Goal: Find specific page/section: Find specific page/section

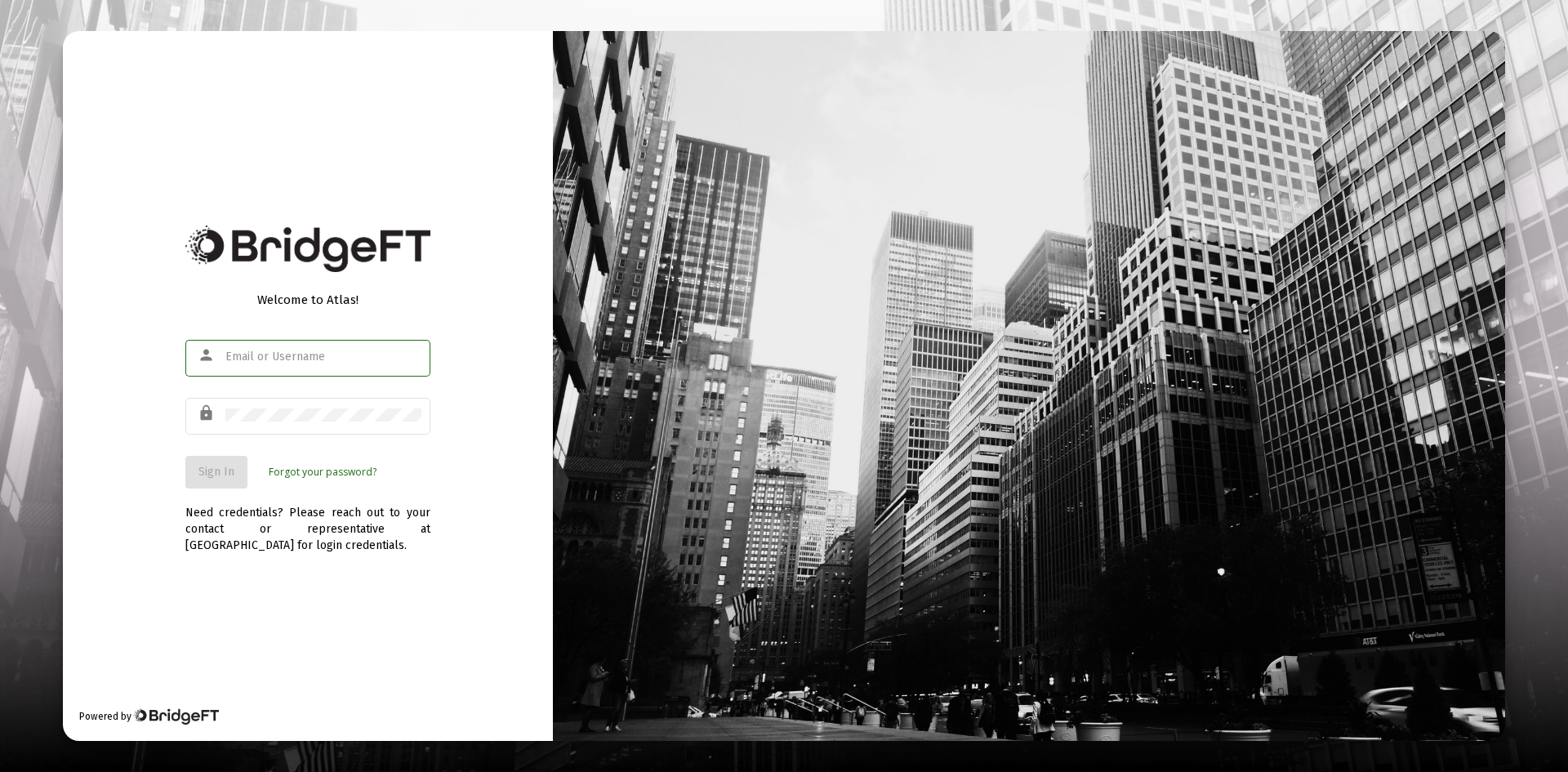
type input "[PERSON_NAME][EMAIL_ADDRESS][DOMAIN_NAME]"
click at [213, 472] on span "Sign In" at bounding box center [216, 472] width 36 height 14
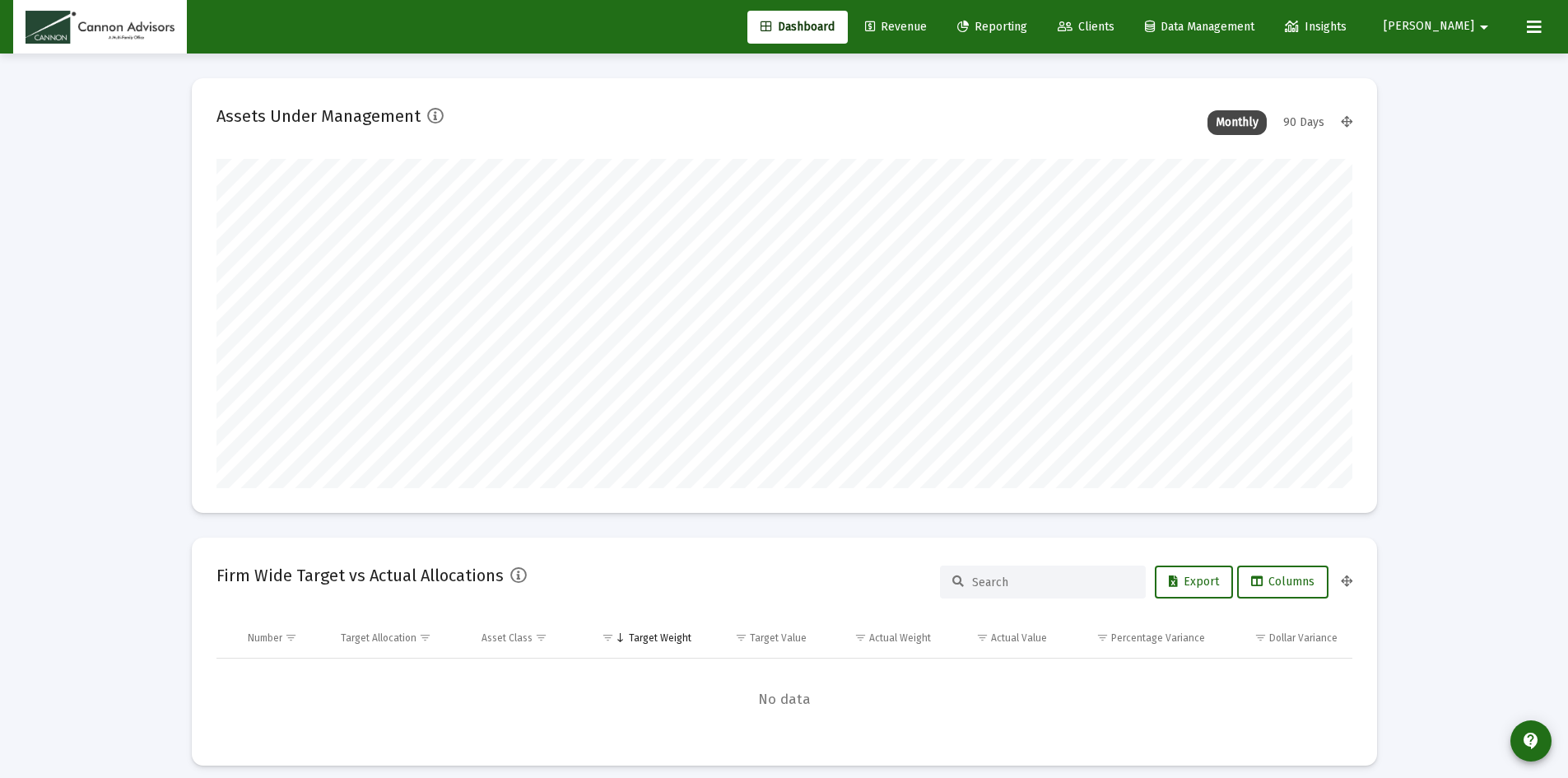
scroll to position [329, 612]
type input "[DATE]"
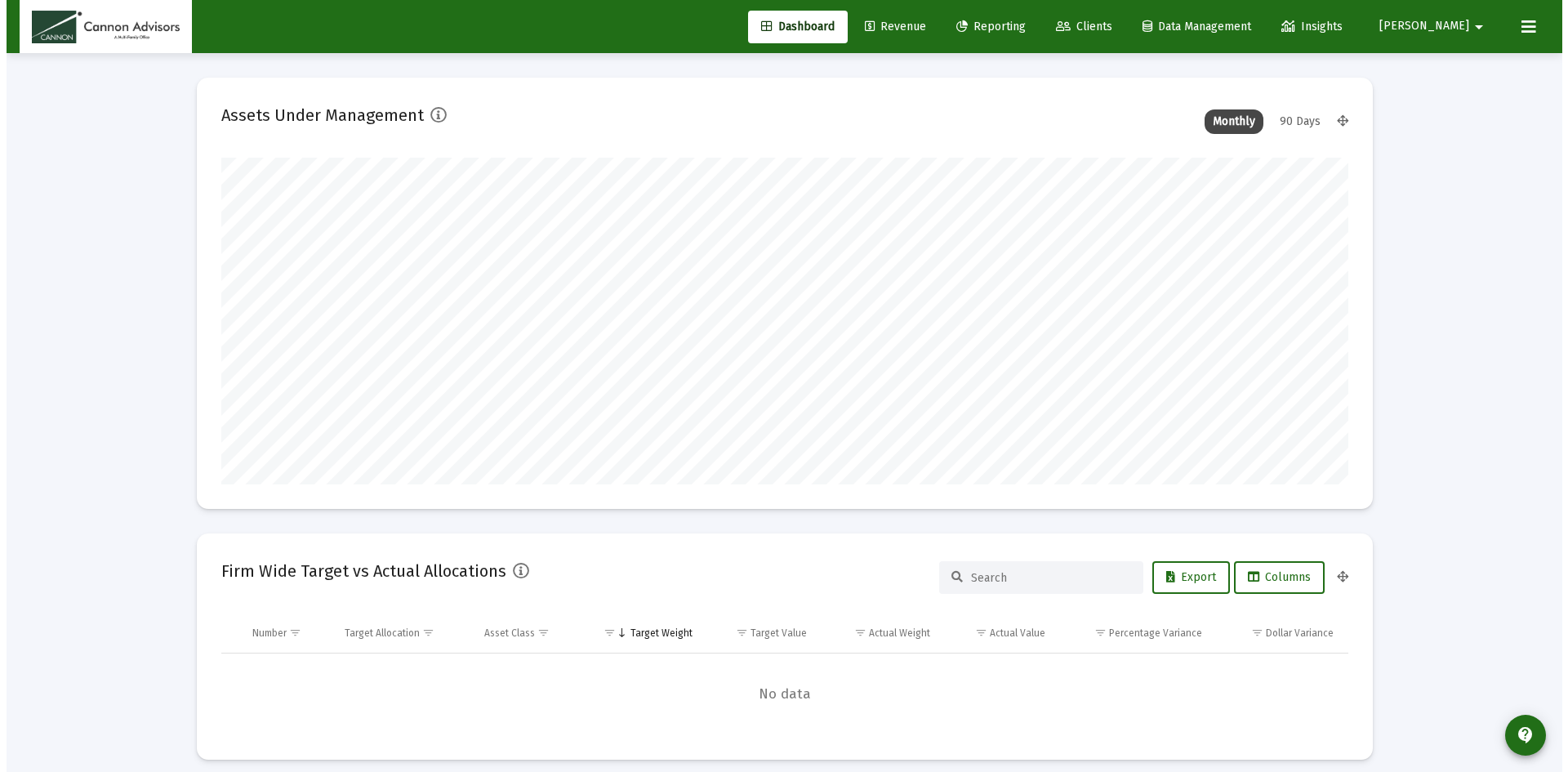
scroll to position [326, 527]
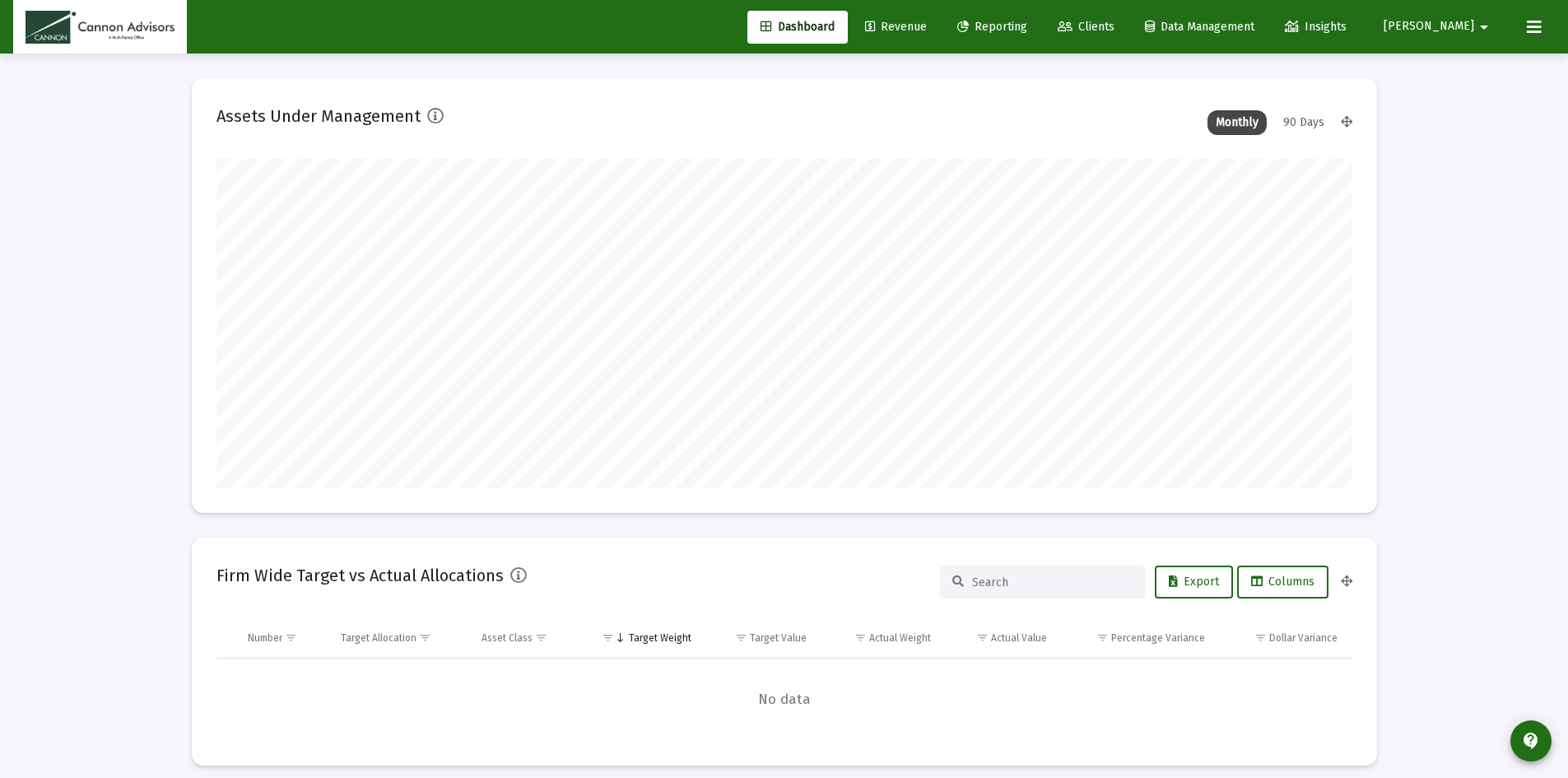
click at [1027, 30] on span "Reporting" at bounding box center [992, 26] width 70 height 14
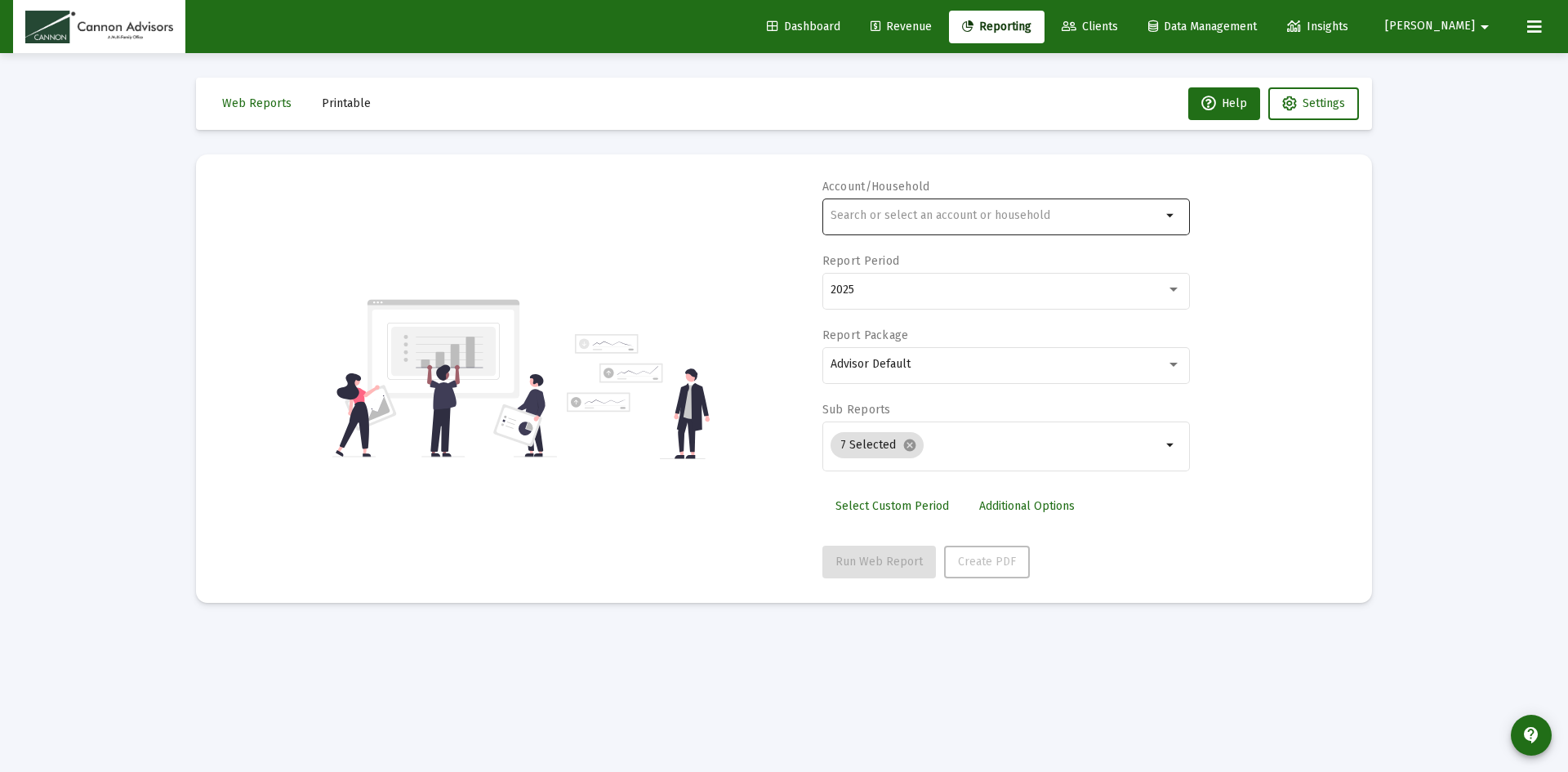
click at [1011, 213] on input "text" at bounding box center [996, 215] width 331 height 13
type input "c"
click at [831, 214] on div "orrris arrow_drop_down" at bounding box center [1006, 214] width 367 height 40
click at [832, 216] on input "orrris" at bounding box center [996, 215] width 331 height 13
click at [949, 214] on input "morrris" at bounding box center [996, 215] width 331 height 13
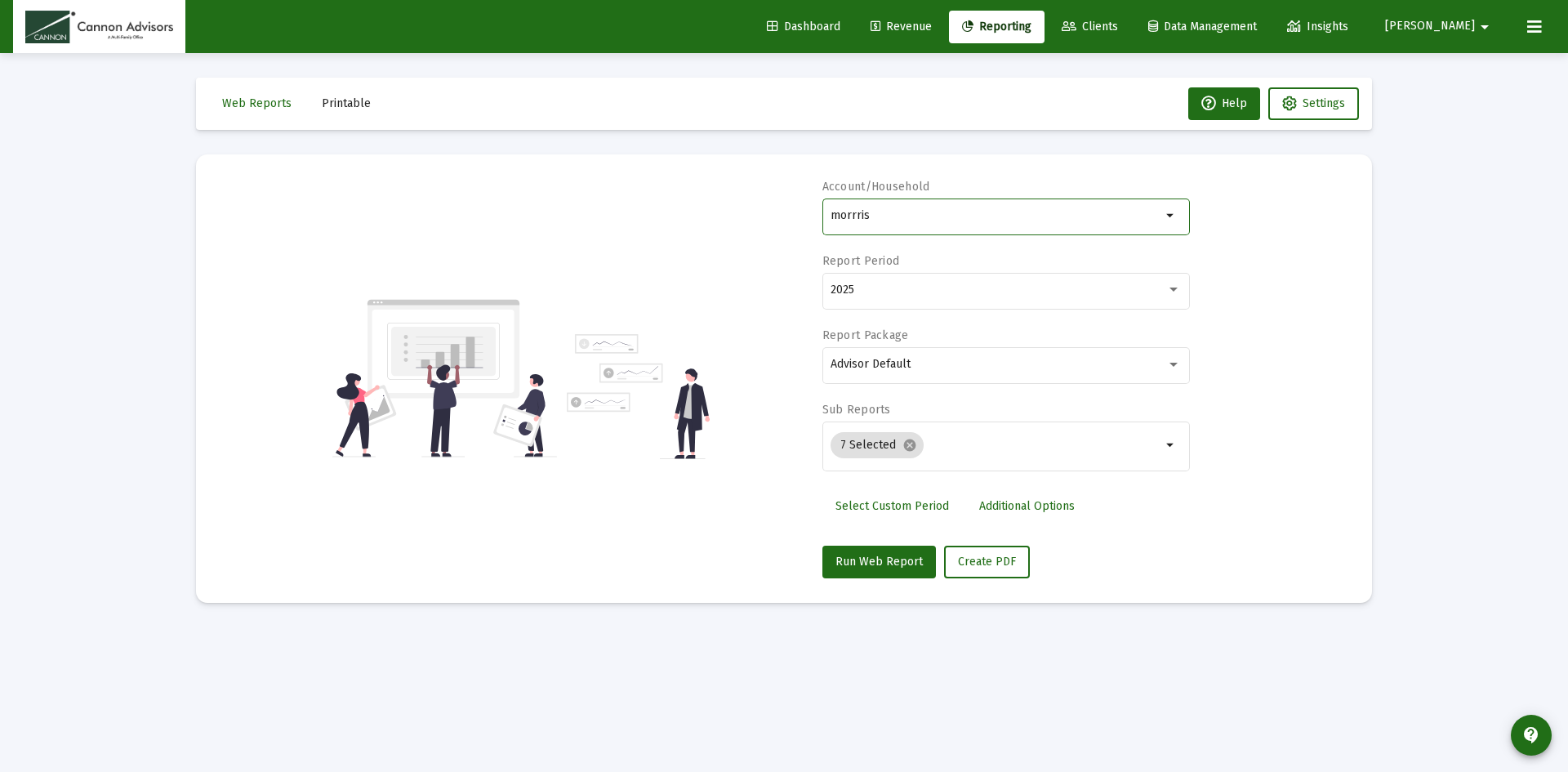
type input "morrris"
